Goal: Information Seeking & Learning: Learn about a topic

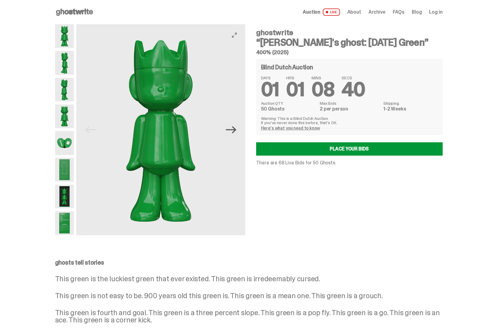
click at [230, 133] on icon "Next" at bounding box center [231, 130] width 11 height 11
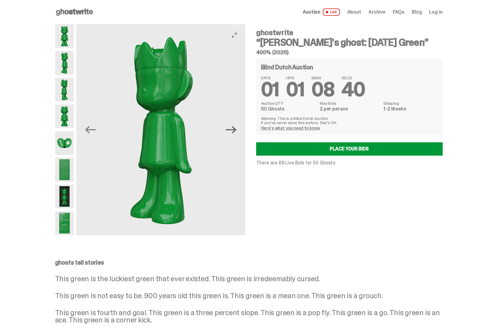
click at [230, 133] on icon "Next" at bounding box center [231, 130] width 11 height 11
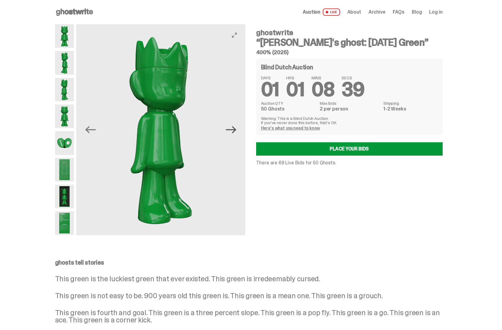
click at [230, 133] on icon "Next" at bounding box center [231, 130] width 11 height 11
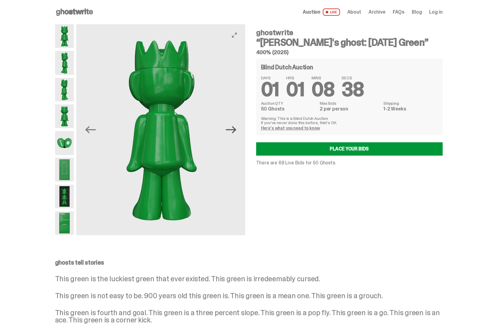
click at [230, 133] on icon "Next" at bounding box center [231, 130] width 11 height 11
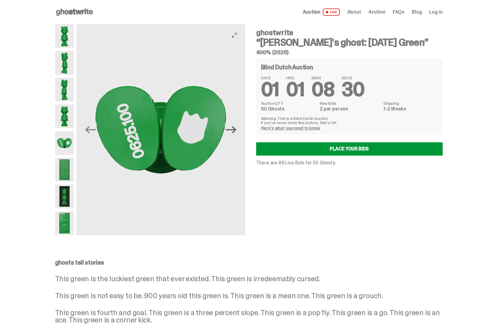
click at [230, 133] on icon "Next" at bounding box center [231, 130] width 11 height 11
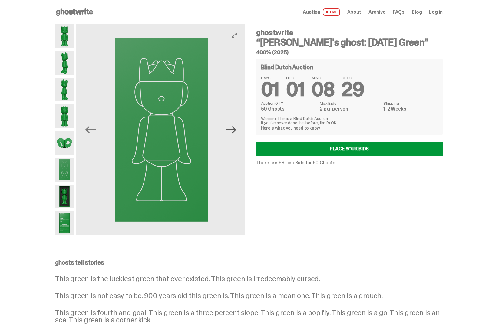
click at [230, 133] on icon "Next" at bounding box center [231, 130] width 11 height 11
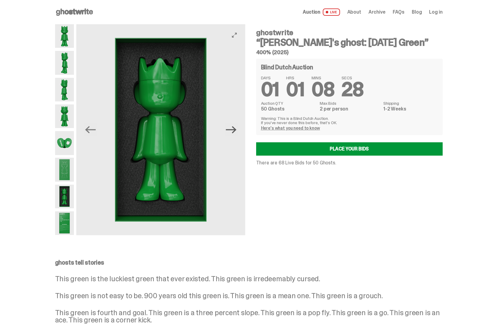
click at [230, 133] on icon "Next" at bounding box center [231, 130] width 11 height 11
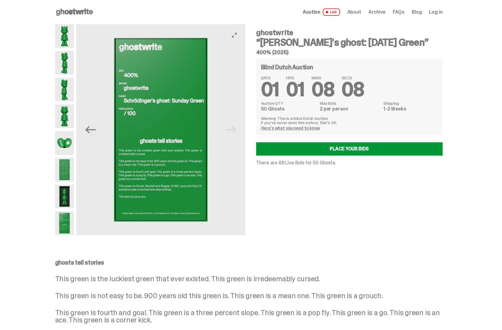
click at [230, 133] on img at bounding box center [160, 129] width 169 height 211
click at [234, 134] on img at bounding box center [160, 129] width 169 height 211
click at [97, 130] on button "Previous" at bounding box center [90, 129] width 13 height 13
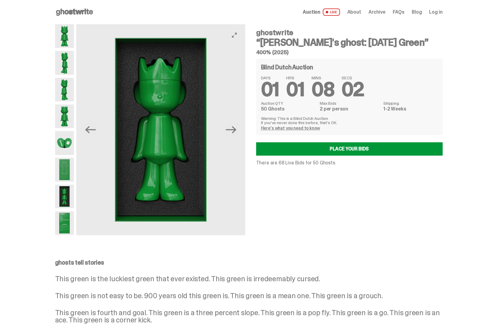
click at [97, 130] on button "Previous" at bounding box center [90, 129] width 13 height 13
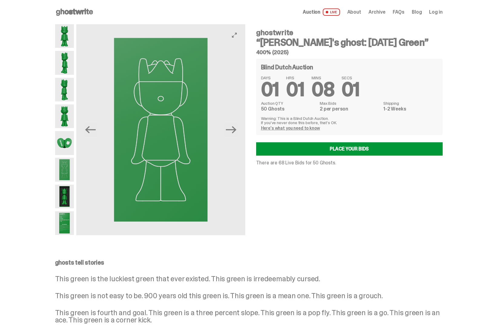
click at [97, 130] on button "Previous" at bounding box center [90, 129] width 13 height 13
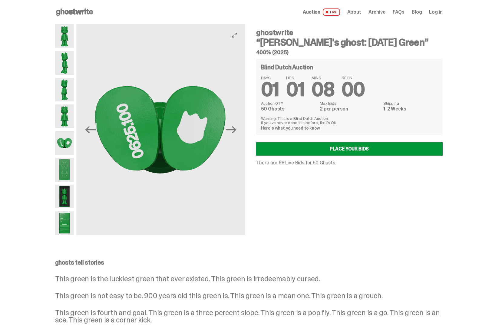
click at [97, 130] on button "Previous" at bounding box center [90, 129] width 13 height 13
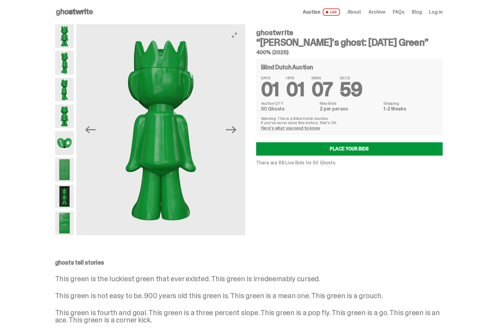
click at [97, 130] on button "Previous" at bounding box center [90, 129] width 13 height 13
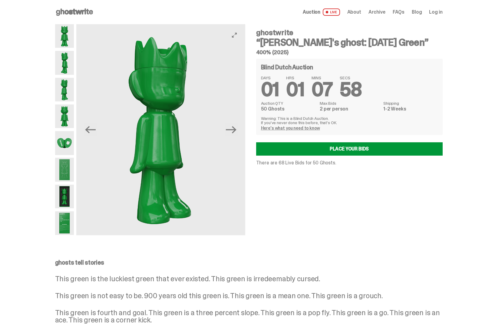
click at [97, 130] on button "Previous" at bounding box center [90, 129] width 13 height 13
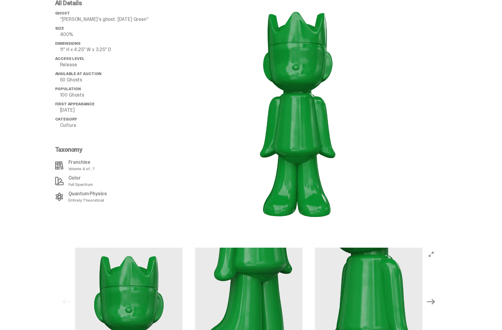
scroll to position [620, 0]
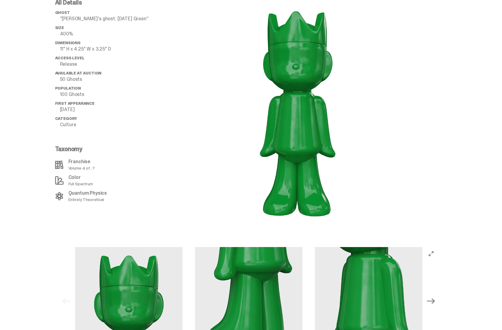
drag, startPoint x: 320, startPoint y: 152, endPoint x: 266, endPoint y: 156, distance: 53.8
click at [267, 156] on image "lottie-animation-container" at bounding box center [297, 112] width 127 height 226
drag, startPoint x: 305, startPoint y: 131, endPoint x: 226, endPoint y: 141, distance: 79.7
click at [226, 141] on div at bounding box center [297, 112] width 291 height 226
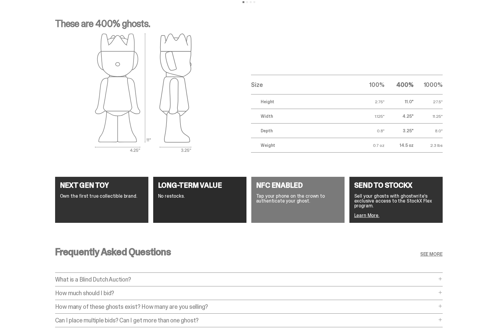
scroll to position [988, 0]
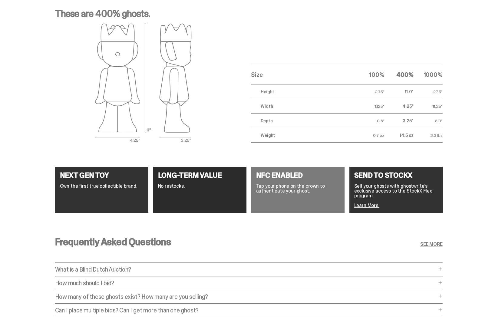
click at [193, 184] on p "No restocks." at bounding box center [200, 186] width 84 height 5
click at [114, 172] on h4 "NEXT GEN TOY" at bounding box center [102, 175] width 84 height 7
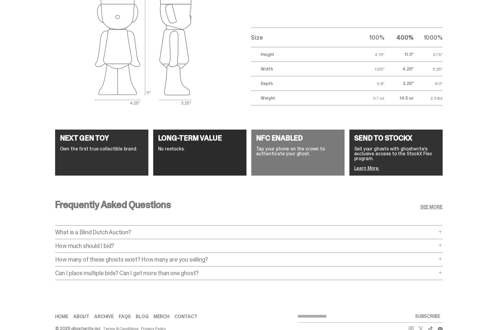
scroll to position [1032, 0]
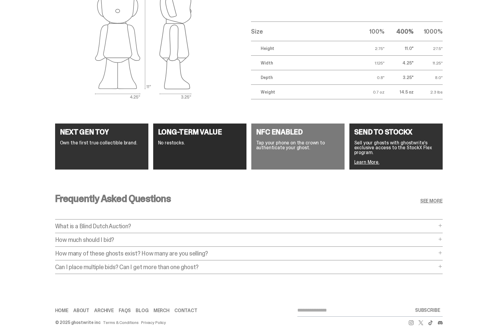
click at [141, 238] on div "How much should I bid? How much should I bid? The short answer is: just bid the…" at bounding box center [249, 242] width 388 height 10
click at [141, 237] on p "How much should I bid?" at bounding box center [246, 240] width 382 height 6
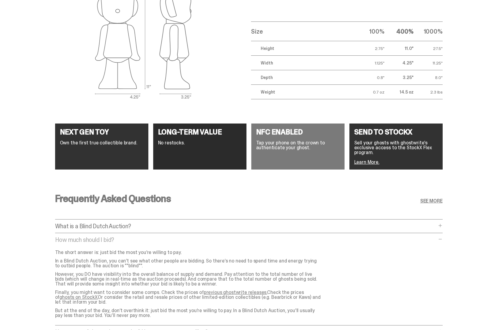
click at [249, 289] on link "previous ghostwrite releases." at bounding box center [235, 292] width 63 height 6
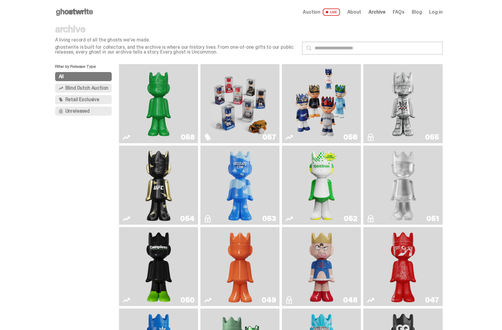
scroll to position [11, 0]
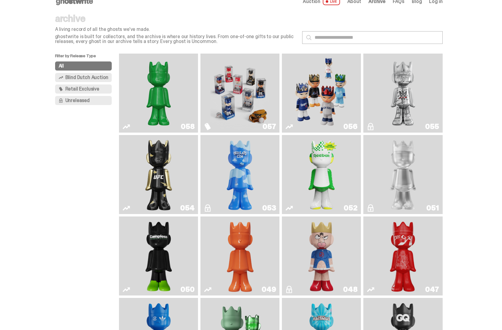
click at [253, 251] on img "Schrödinger's ghost: Orange Vibe" at bounding box center [240, 256] width 32 height 74
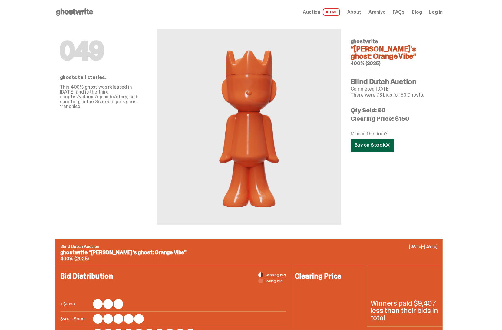
click at [371, 148] on link at bounding box center [372, 145] width 43 height 13
